Goal: Navigation & Orientation: Find specific page/section

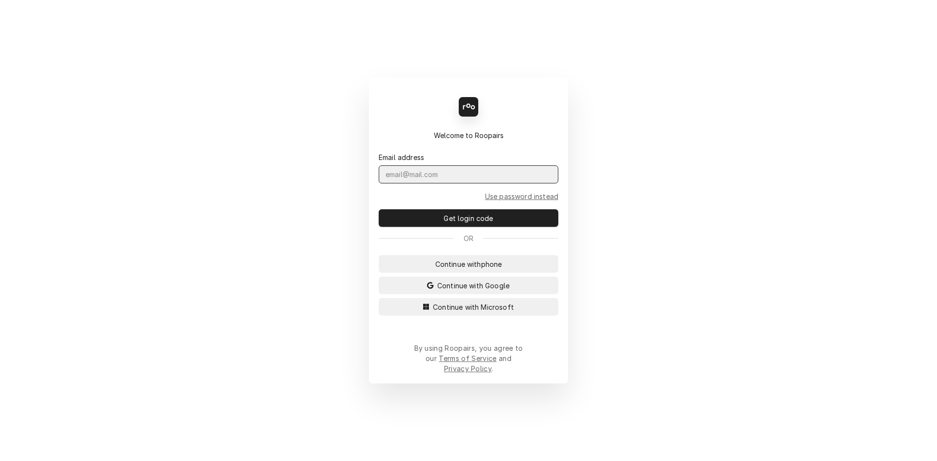
click at [457, 182] on input "Dynamic Content Wrapper" at bounding box center [469, 174] width 180 height 18
type input "Melissa.Nehls@csi1.com"
click at [379, 209] on button "Get login code" at bounding box center [469, 218] width 180 height 18
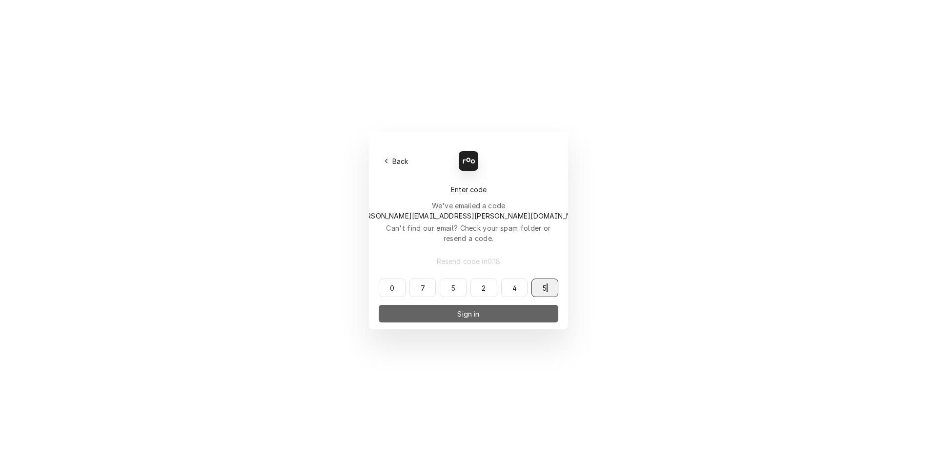
type input "075245"
click at [475, 305] on button "Sign in" at bounding box center [469, 314] width 180 height 18
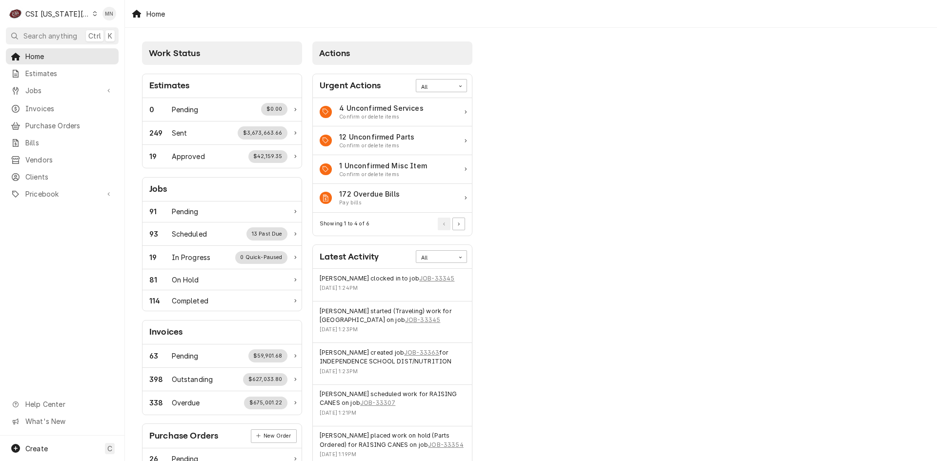
click at [59, 12] on div "CSI Kansas City" at bounding box center [57, 14] width 64 height 10
click at [92, 33] on div "CSI [US_STATE]" at bounding box center [167, 36] width 152 height 16
